Goal: Task Accomplishment & Management: Use online tool/utility

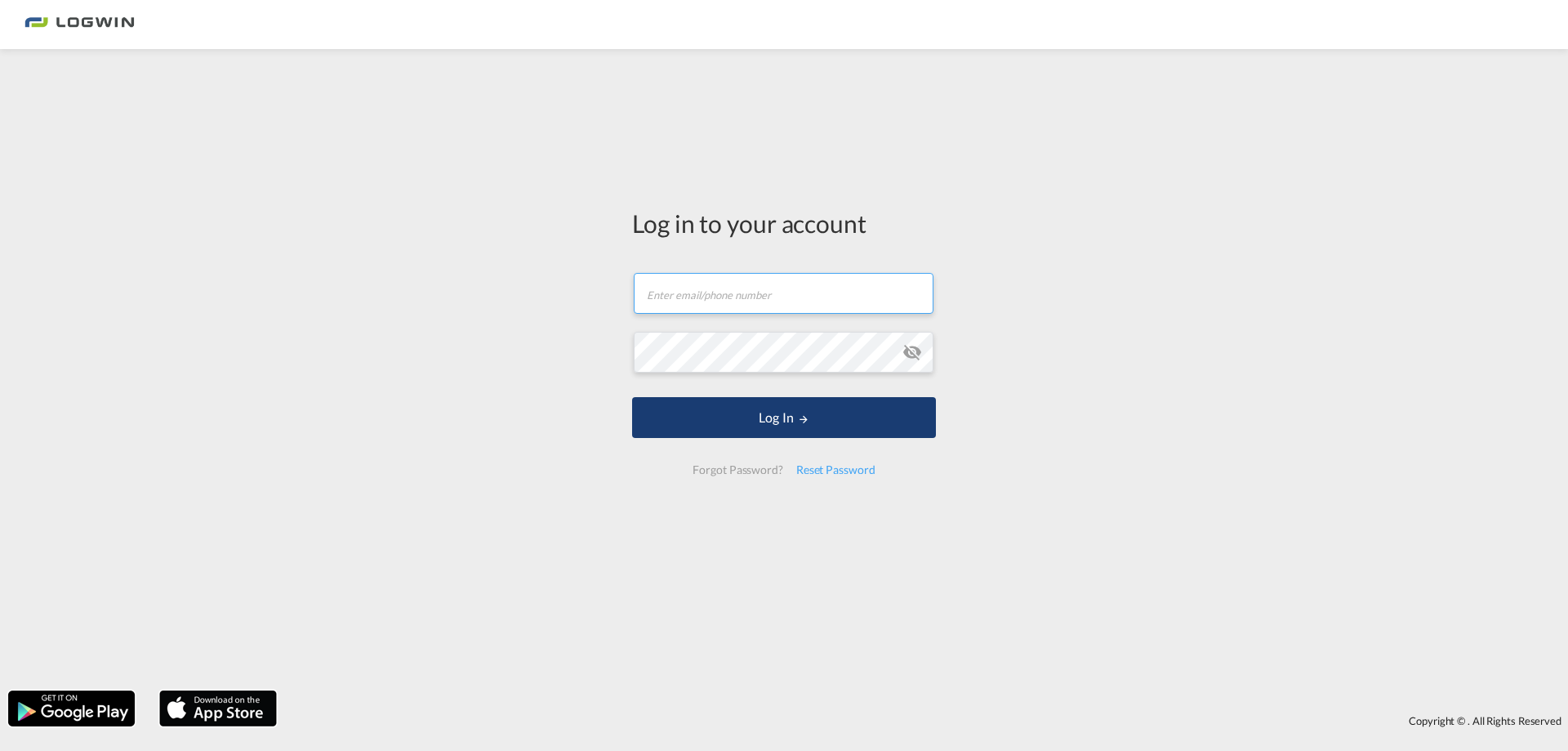
type input "[PERSON_NAME][EMAIL_ADDRESS][PERSON_NAME][DOMAIN_NAME]"
click at [717, 413] on button "Log In" at bounding box center [784, 417] width 304 height 41
